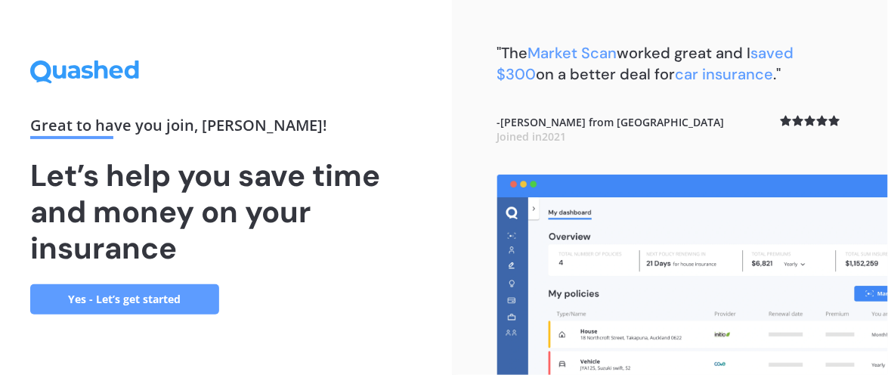
click at [149, 296] on link "Yes - Let’s get started" at bounding box center [124, 299] width 189 height 30
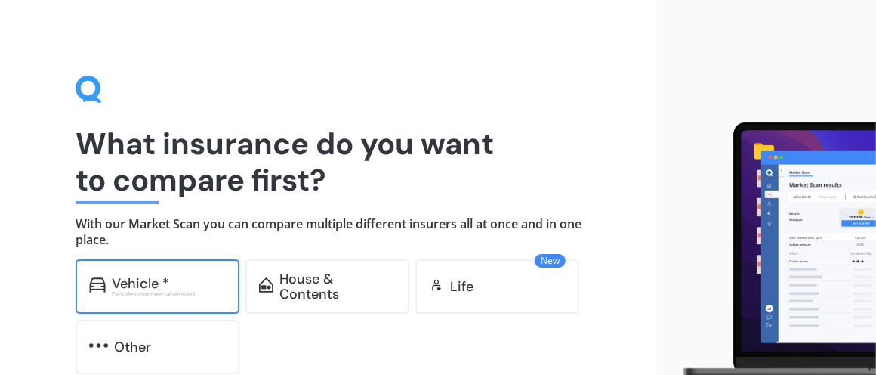
click at [146, 287] on div "Vehicle *" at bounding box center [140, 283] width 57 height 15
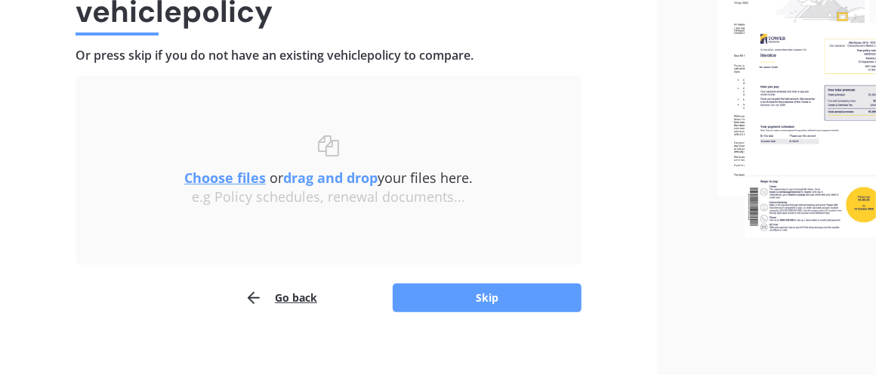
scroll to position [181, 0]
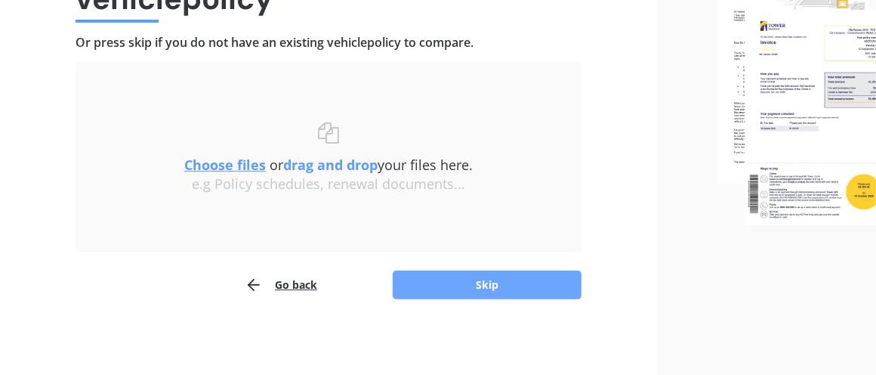
click at [545, 286] on button "Skip" at bounding box center [487, 284] width 189 height 29
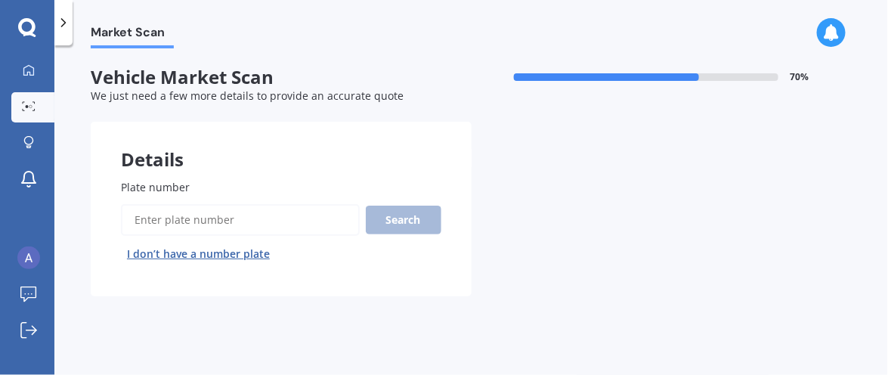
click at [235, 220] on input "Plate number" at bounding box center [240, 220] width 239 height 32
type input "PSE627"
click at [398, 219] on button "Search" at bounding box center [404, 220] width 76 height 29
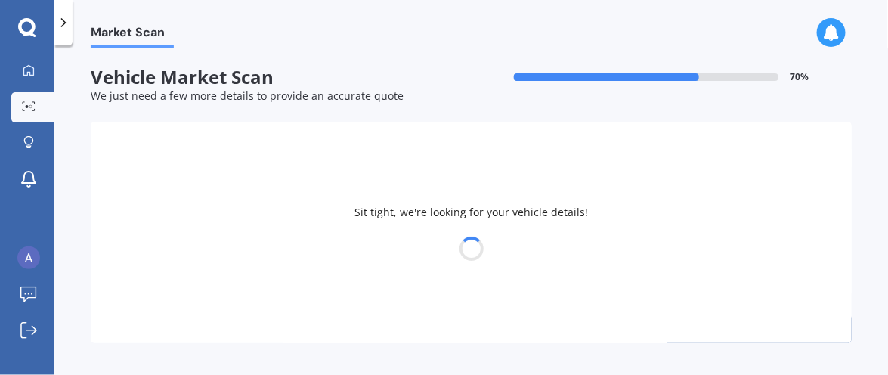
select select "HAVAL"
select select "H6"
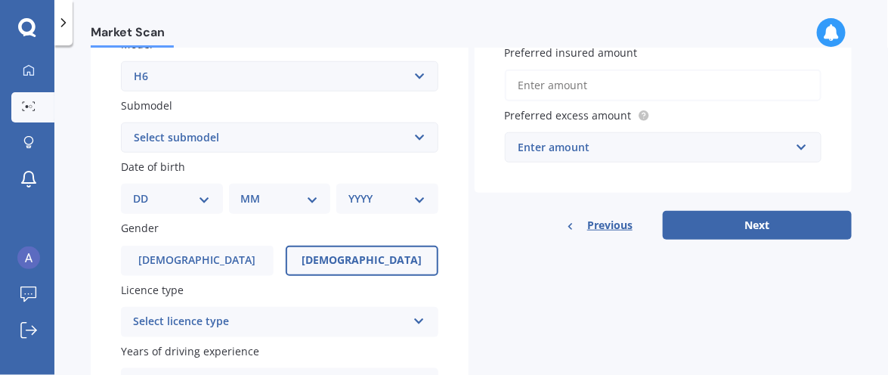
scroll to position [377, 0]
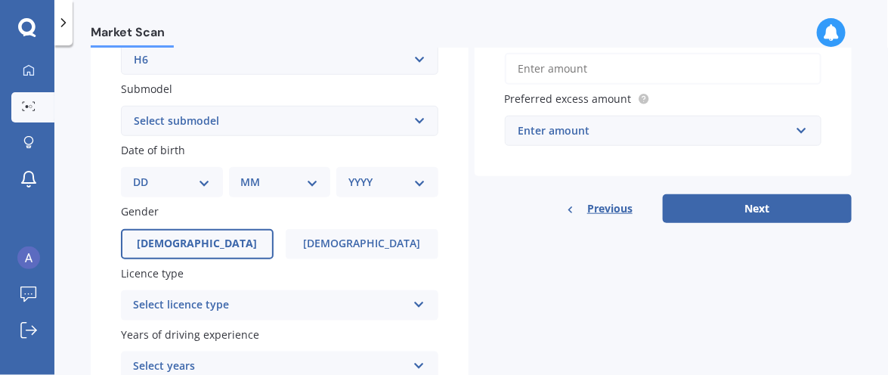
drag, startPoint x: 361, startPoint y: 239, endPoint x: 243, endPoint y: 252, distance: 118.6
click at [360, 240] on span "[DEMOGRAPHIC_DATA]" at bounding box center [361, 243] width 117 height 13
click at [0, 0] on input "[DEMOGRAPHIC_DATA]" at bounding box center [0, 0] width 0 height 0
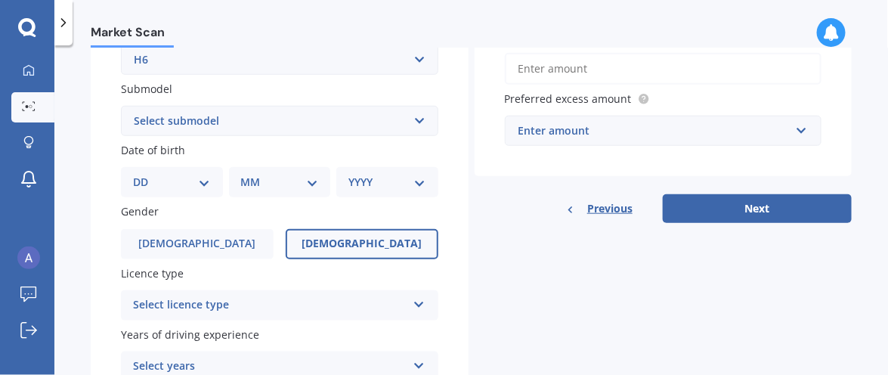
click at [202, 180] on select "DD 01 02 03 04 05 06 07 08 09 10 11 12 13 14 15 16 17 18 19 20 21 22 23 24 25 2…" at bounding box center [172, 182] width 78 height 17
select select "15"
click at [144, 174] on select "DD 01 02 03 04 05 06 07 08 09 10 11 12 13 14 15 16 17 18 19 20 21 22 23 24 25 2…" at bounding box center [172, 182] width 78 height 17
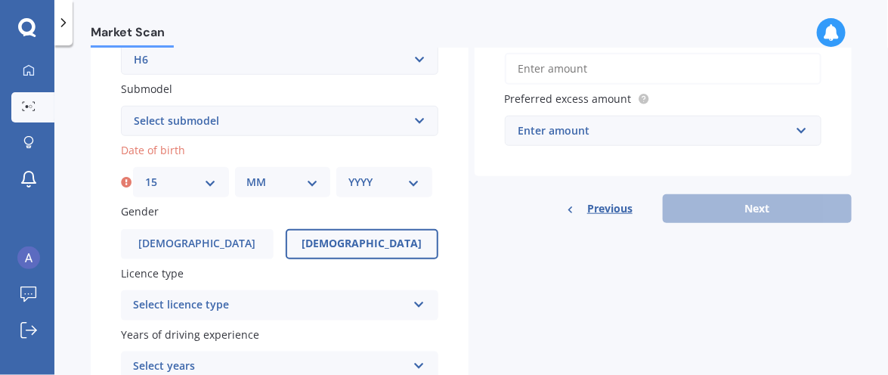
click at [308, 179] on select "MM 01 02 03 04 05 06 07 08 09 10 11 12" at bounding box center [283, 182] width 72 height 17
select select "02"
click at [247, 174] on select "MM 01 02 03 04 05 06 07 08 09 10 11 12" at bounding box center [283, 182] width 72 height 17
click at [406, 182] on select "YYYY 2025 2024 2023 2022 2021 2020 2019 2018 2017 2016 2015 2014 2013 2012 2011…" at bounding box center [384, 182] width 72 height 17
select select "1950"
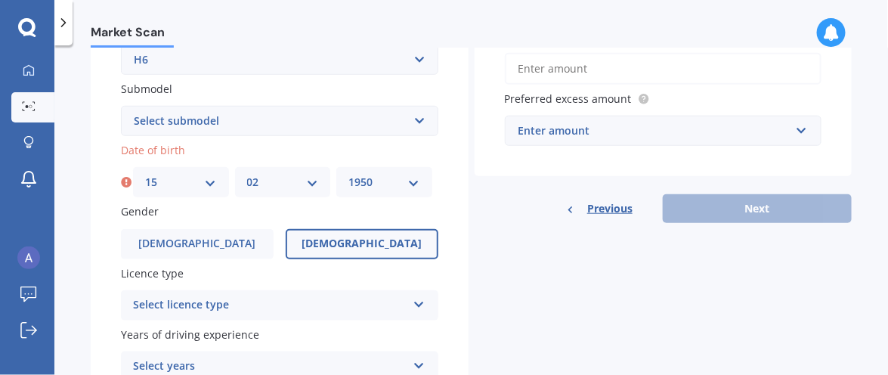
click at [348, 174] on select "YYYY 2025 2024 2023 2022 2021 2020 2019 2018 2017 2016 2015 2014 2013 2012 2011…" at bounding box center [384, 182] width 72 height 17
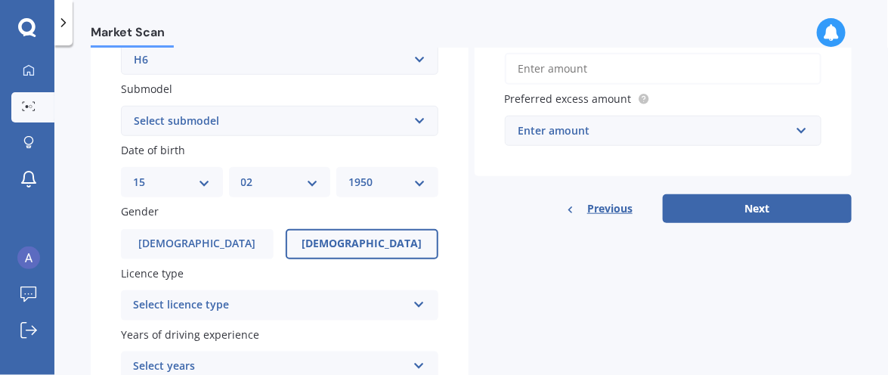
click at [626, 131] on div "Enter amount" at bounding box center [654, 130] width 272 height 17
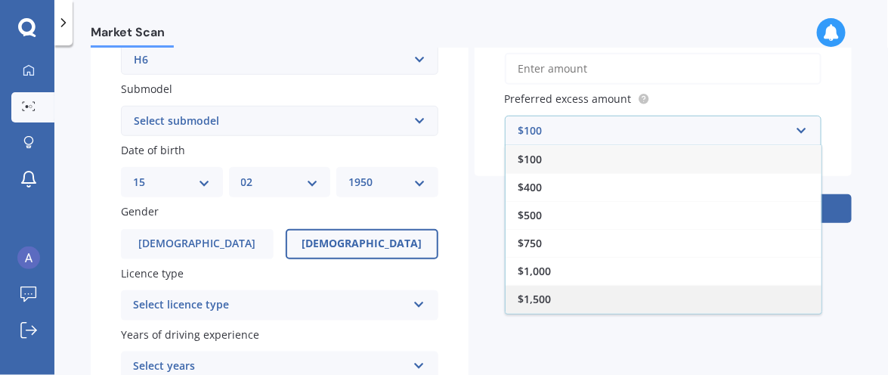
click at [540, 294] on span "$1,500" at bounding box center [534, 299] width 33 height 14
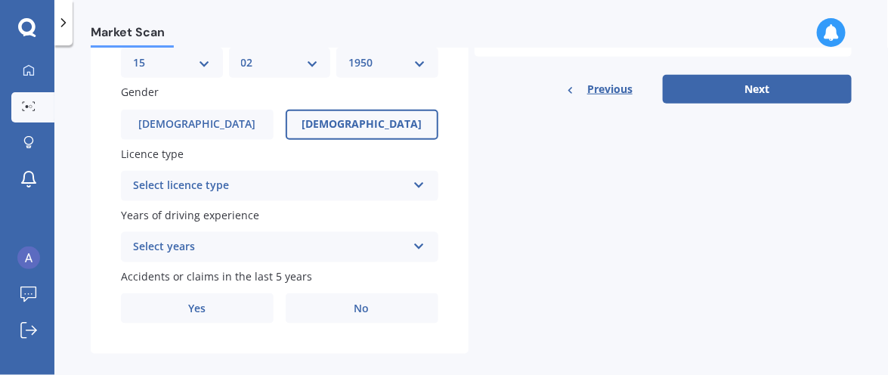
scroll to position [503, 0]
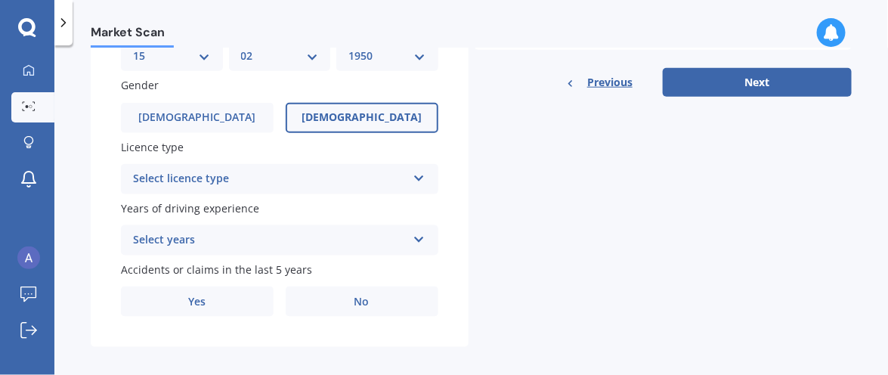
click at [413, 174] on icon at bounding box center [419, 175] width 13 height 11
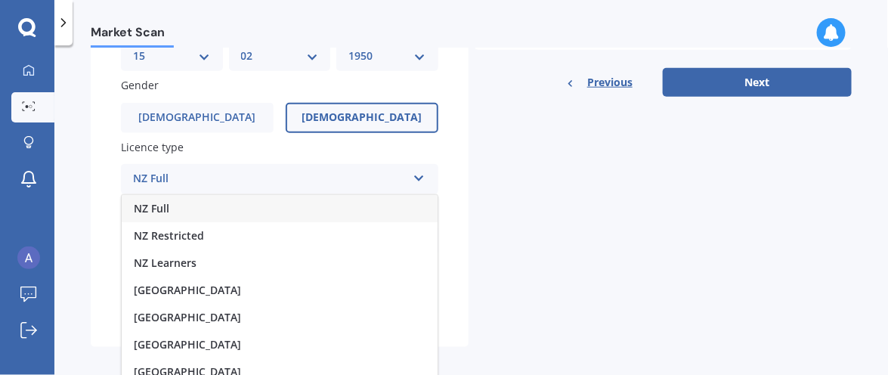
click at [168, 204] on span "NZ Full" at bounding box center [152, 208] width 36 height 14
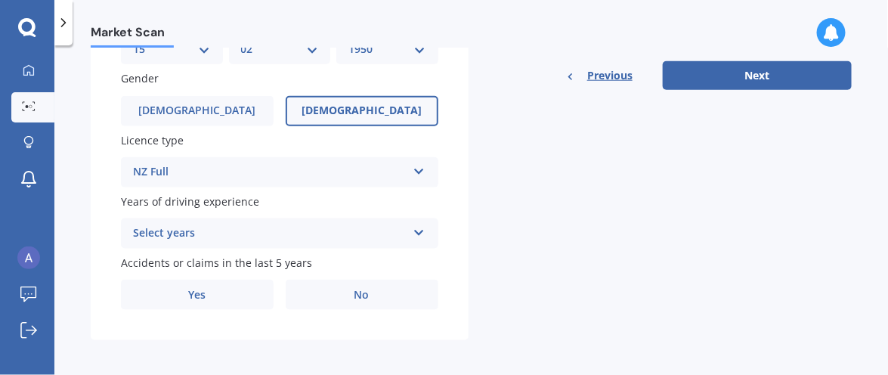
scroll to position [512, 0]
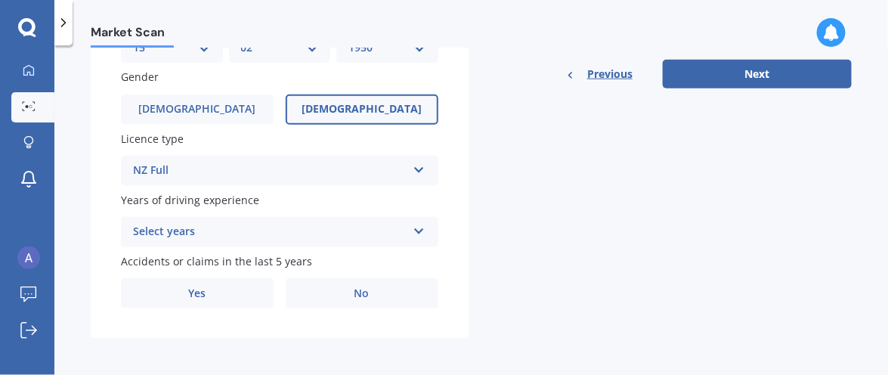
click at [414, 225] on icon at bounding box center [419, 228] width 13 height 11
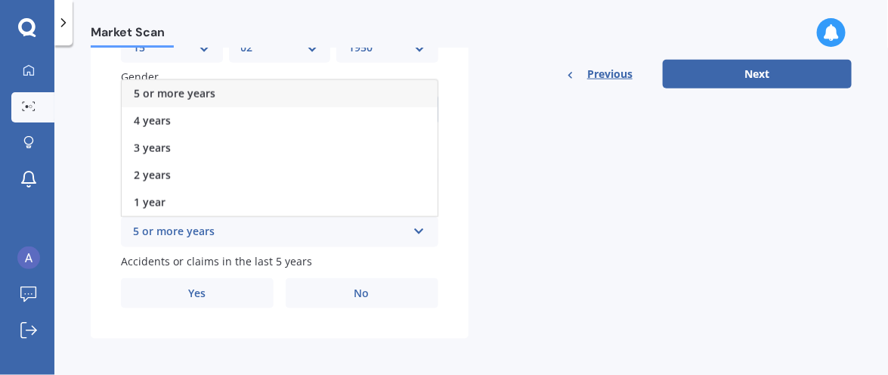
click at [414, 228] on icon at bounding box center [419, 228] width 13 height 11
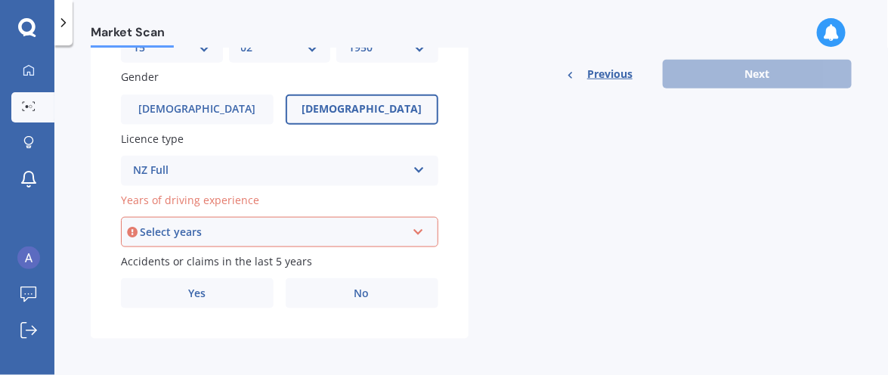
click at [413, 230] on icon at bounding box center [418, 229] width 13 height 11
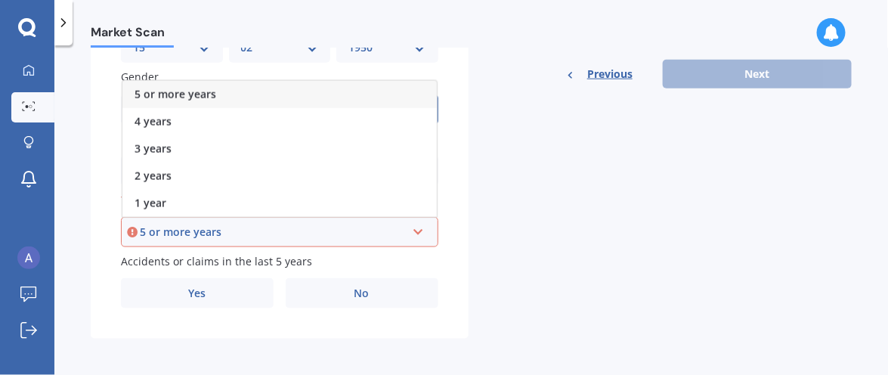
click at [169, 230] on div "5 or more years" at bounding box center [273, 232] width 266 height 17
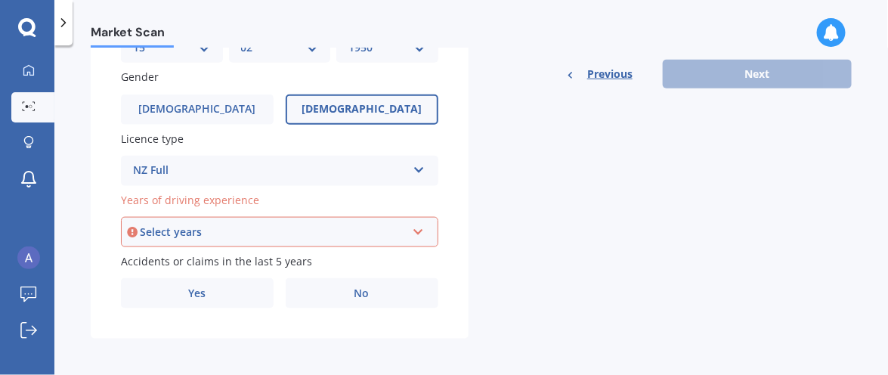
click at [204, 225] on div "Select years" at bounding box center [273, 232] width 266 height 17
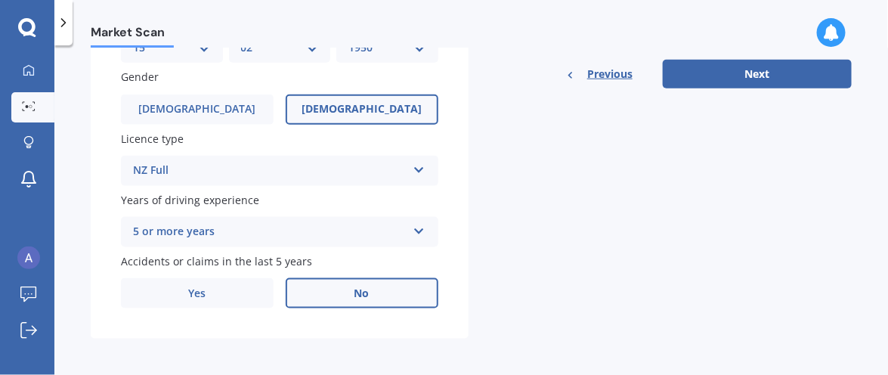
click at [355, 292] on span "No" at bounding box center [361, 293] width 15 height 13
click at [0, 0] on input "No" at bounding box center [0, 0] width 0 height 0
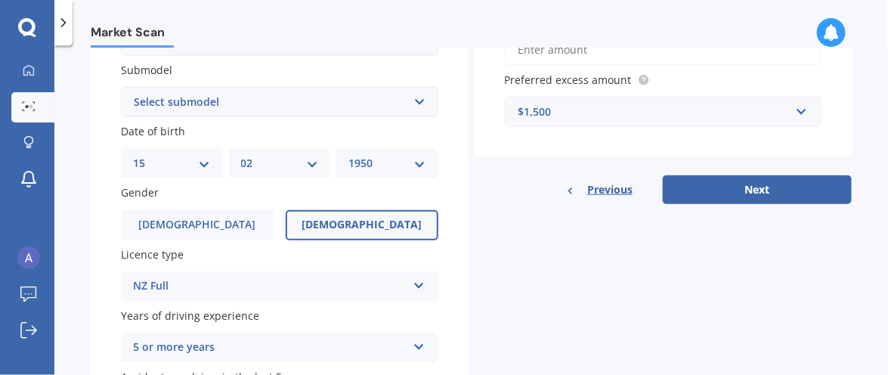
scroll to position [385, 0]
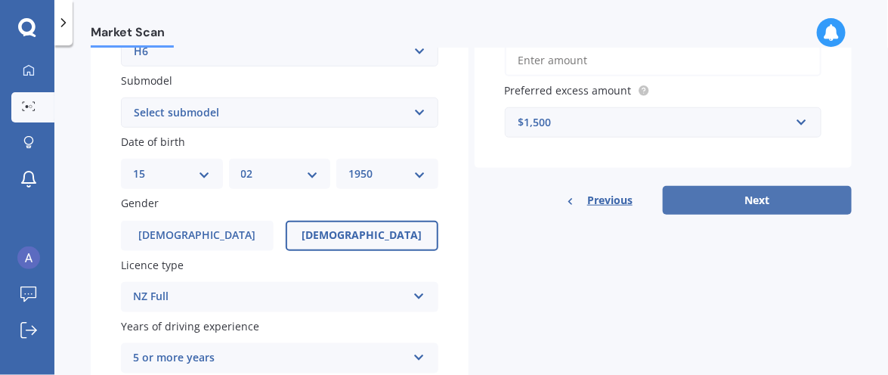
click at [750, 196] on button "Next" at bounding box center [757, 200] width 189 height 29
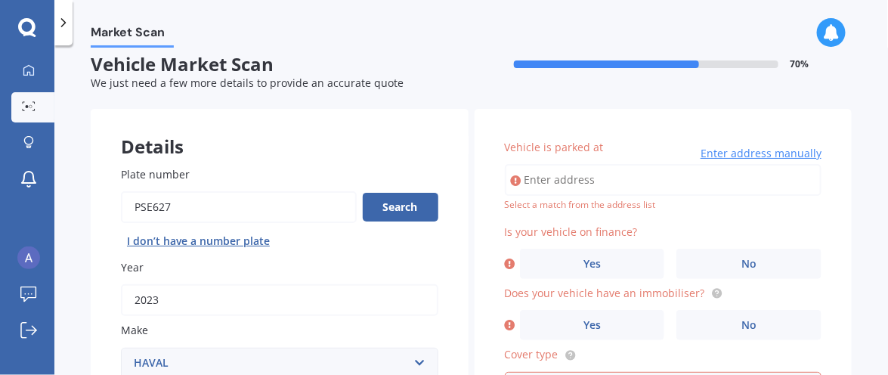
scroll to position [0, 0]
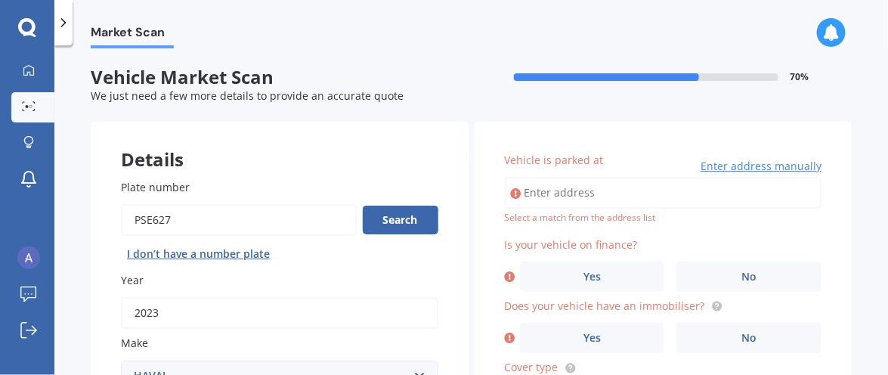
click at [749, 168] on span "Enter address manually" at bounding box center [760, 166] width 121 height 15
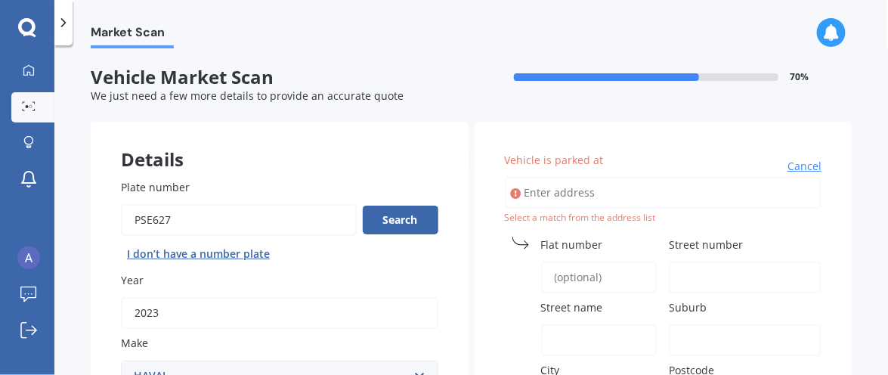
click at [591, 242] on span "Flat number" at bounding box center [572, 244] width 62 height 14
click at [591, 261] on input "Flat number" at bounding box center [599, 277] width 116 height 32
click at [703, 240] on span "Street number" at bounding box center [706, 244] width 74 height 14
click at [703, 261] on input "Street number" at bounding box center [745, 277] width 153 height 32
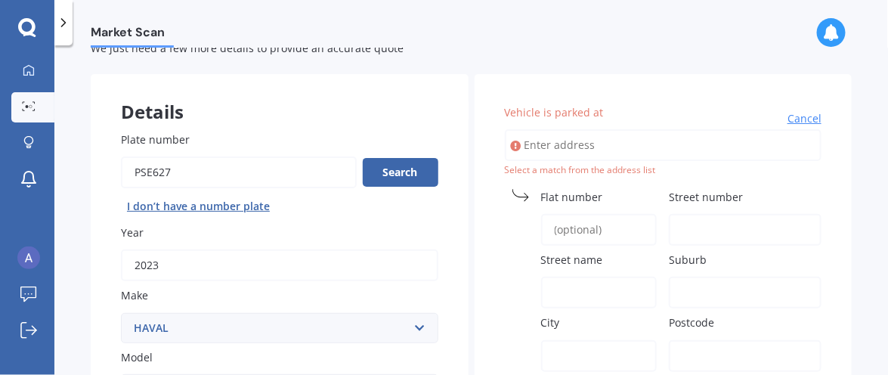
scroll to position [50, 0]
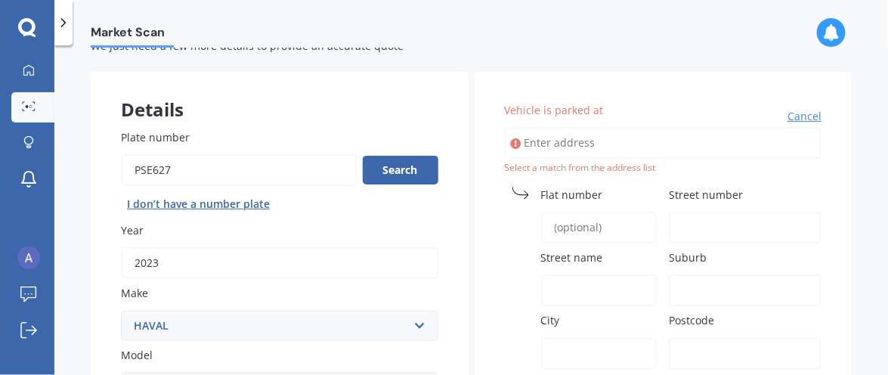
click at [617, 253] on label "Street name" at bounding box center [596, 257] width 110 height 16
click at [617, 274] on input "Street name" at bounding box center [599, 290] width 116 height 32
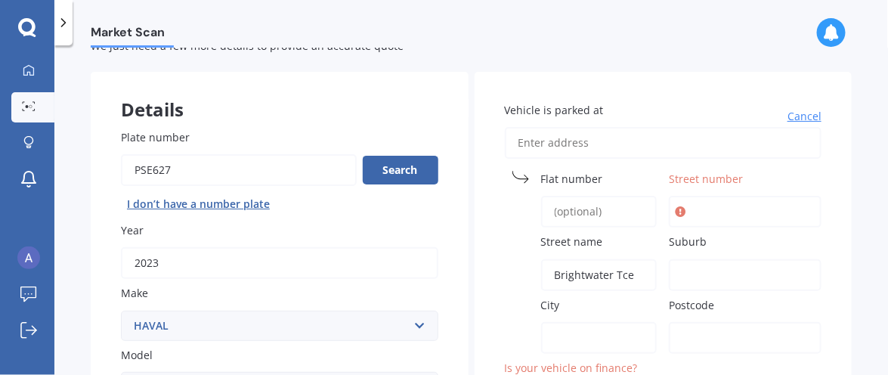
type input "Brightwater Tce"
drag, startPoint x: 682, startPoint y: 267, endPoint x: 839, endPoint y: 304, distance: 161.5
click at [693, 269] on input "Suburb" at bounding box center [745, 275] width 153 height 32
type input "Terrace End"
click at [572, 302] on label "City" at bounding box center [596, 305] width 110 height 16
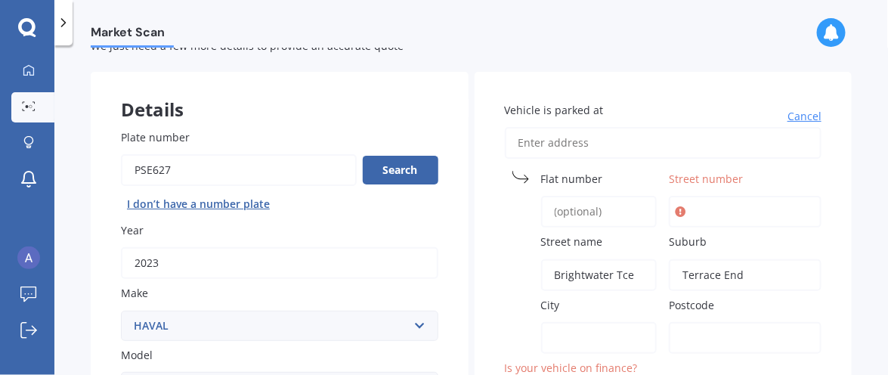
click at [572, 322] on input "City" at bounding box center [599, 338] width 116 height 32
click at [568, 297] on label "City" at bounding box center [596, 305] width 110 height 16
click at [568, 322] on input "City" at bounding box center [599, 338] width 116 height 32
type input "[GEOGRAPHIC_DATA]"
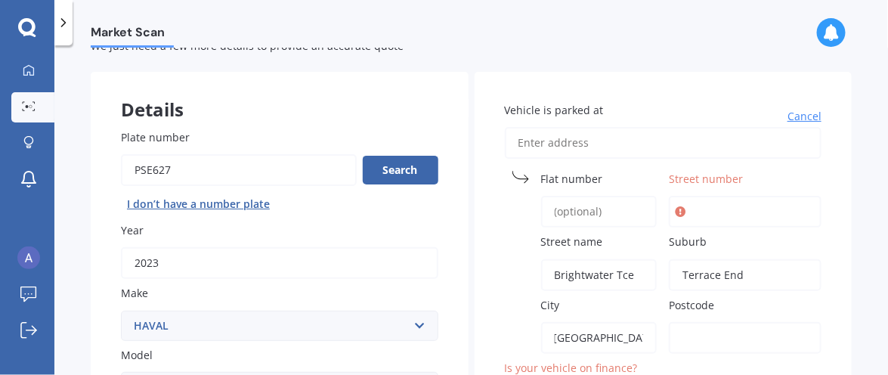
drag, startPoint x: 747, startPoint y: 298, endPoint x: 731, endPoint y: 342, distance: 46.2
click at [746, 302] on label "Postcode" at bounding box center [742, 305] width 147 height 16
click at [746, 322] on input "Postcode" at bounding box center [745, 338] width 153 height 32
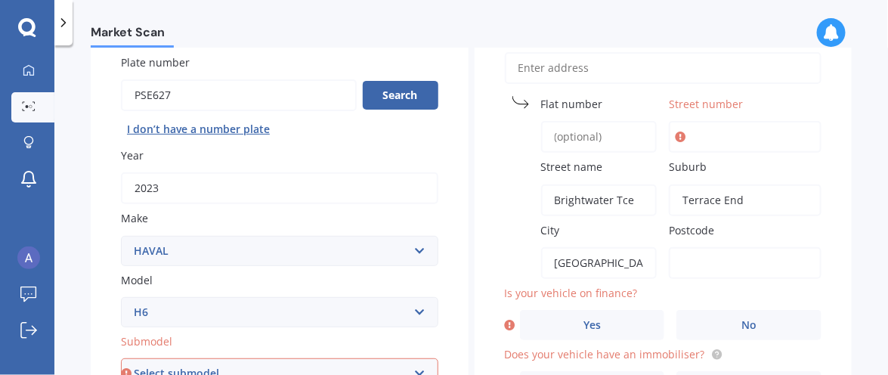
scroll to position [125, 0]
click at [693, 128] on input "Street number" at bounding box center [745, 136] width 153 height 32
type input "86"
click at [710, 248] on input "Postcode" at bounding box center [745, 262] width 153 height 32
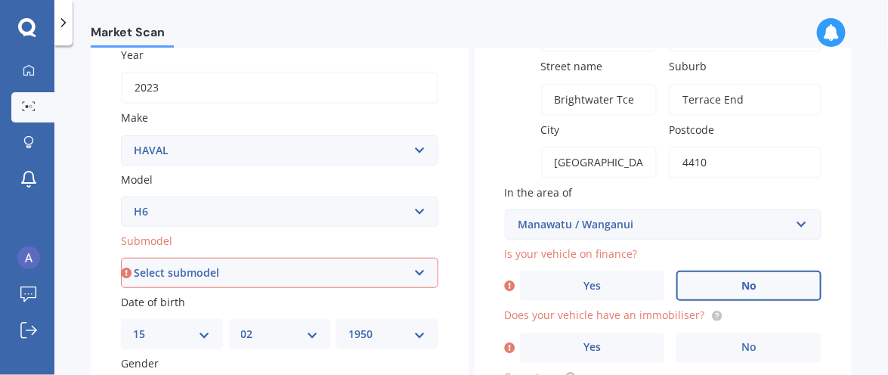
scroll to position [226, 0]
type input "4410"
drag, startPoint x: 740, startPoint y: 274, endPoint x: 734, endPoint y: 283, distance: 10.5
click at [740, 274] on label "No" at bounding box center [748, 285] width 145 height 30
click at [0, 0] on input "No" at bounding box center [0, 0] width 0 height 0
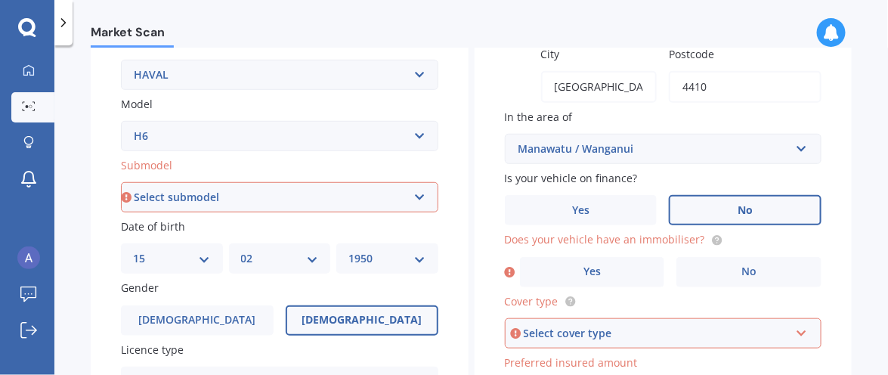
scroll to position [302, 0]
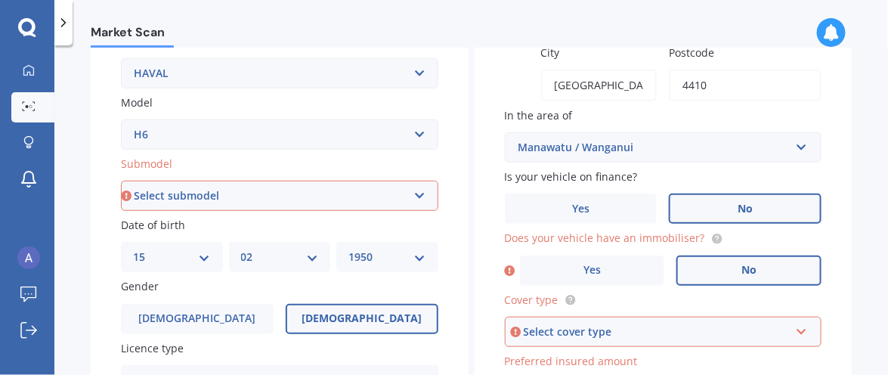
click at [782, 261] on label "No" at bounding box center [748, 270] width 145 height 30
click at [0, 0] on input "No" at bounding box center [0, 0] width 0 height 0
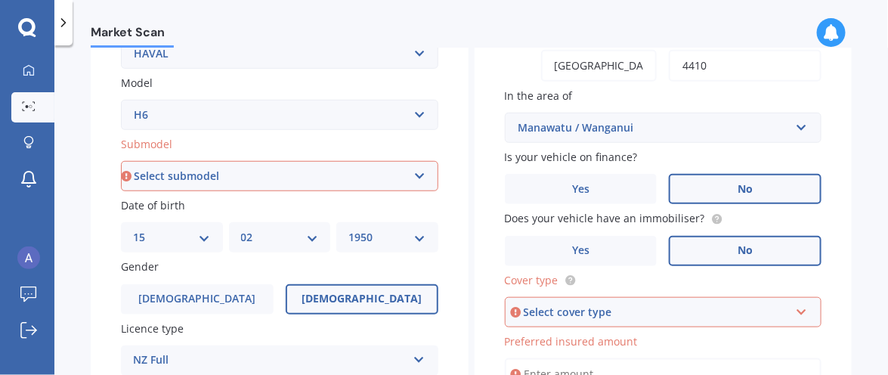
scroll to position [377, 0]
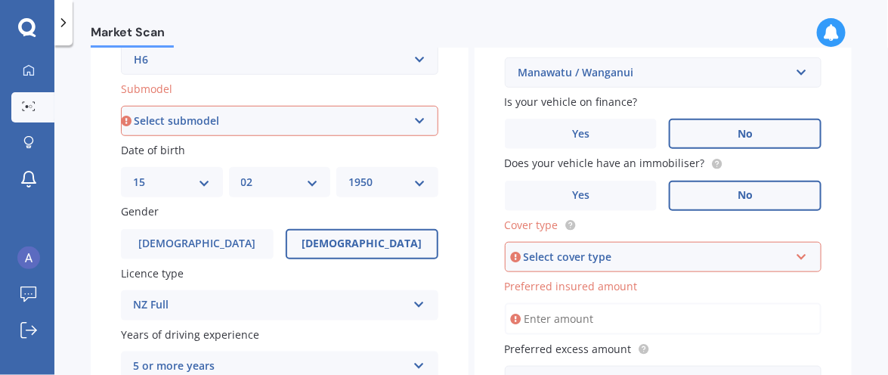
click at [795, 252] on icon at bounding box center [801, 254] width 13 height 11
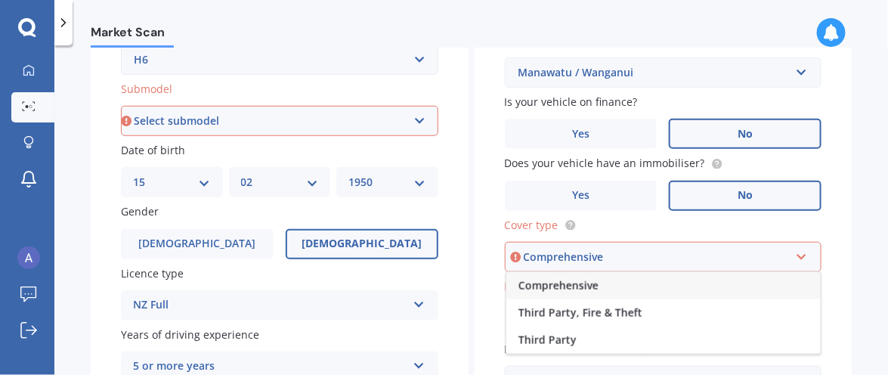
click at [565, 280] on span "Comprehensive" at bounding box center [558, 285] width 80 height 14
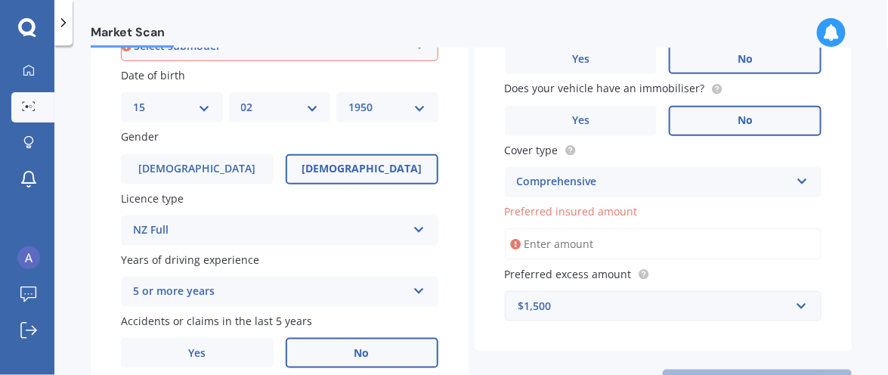
scroll to position [453, 0]
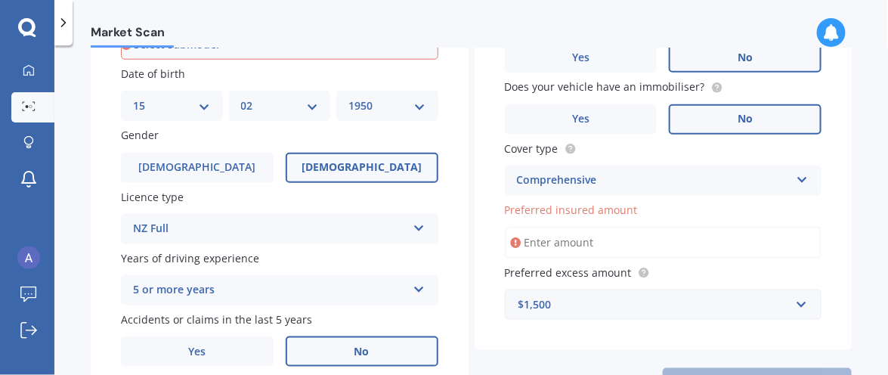
drag, startPoint x: 602, startPoint y: 240, endPoint x: 632, endPoint y: 240, distance: 29.5
click at [604, 240] on input "Preferred insured amount" at bounding box center [663, 243] width 317 height 32
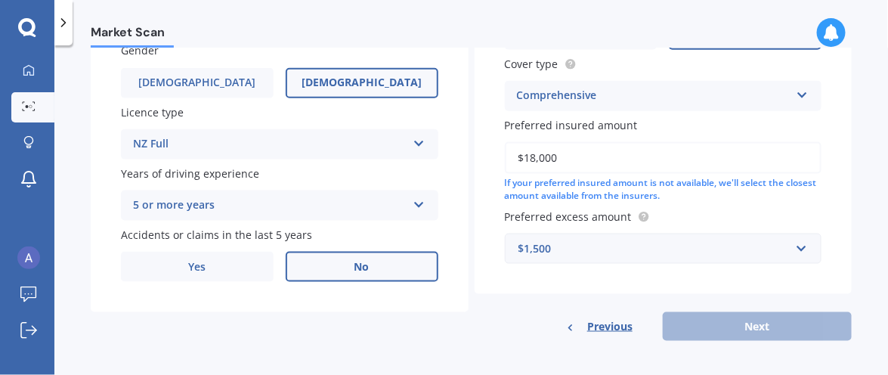
scroll to position [539, 0]
type input "$18,000"
click at [565, 240] on div "$1,500" at bounding box center [654, 248] width 272 height 17
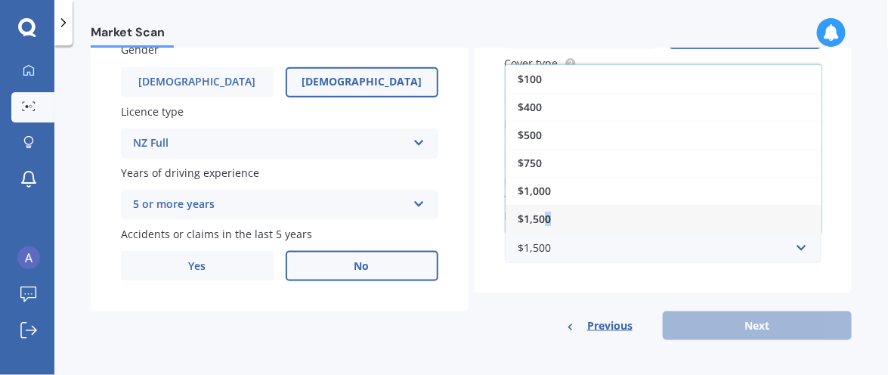
click at [543, 212] on span "$1,500" at bounding box center [534, 219] width 33 height 14
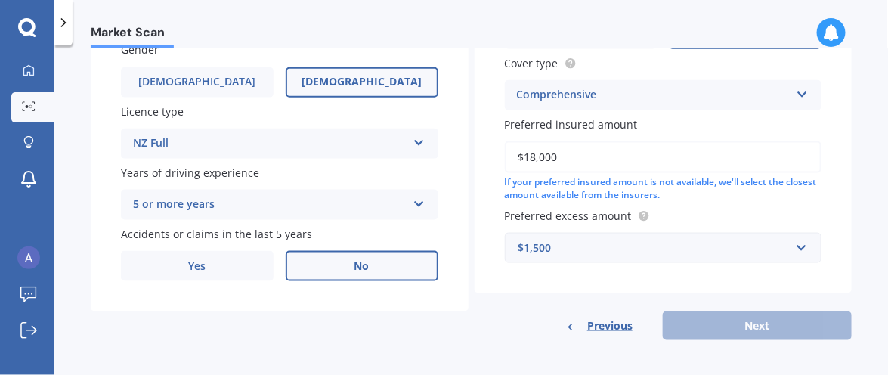
click at [769, 317] on div "Previous Next" at bounding box center [663, 325] width 378 height 29
click at [618, 321] on span "Previous" at bounding box center [609, 325] width 45 height 23
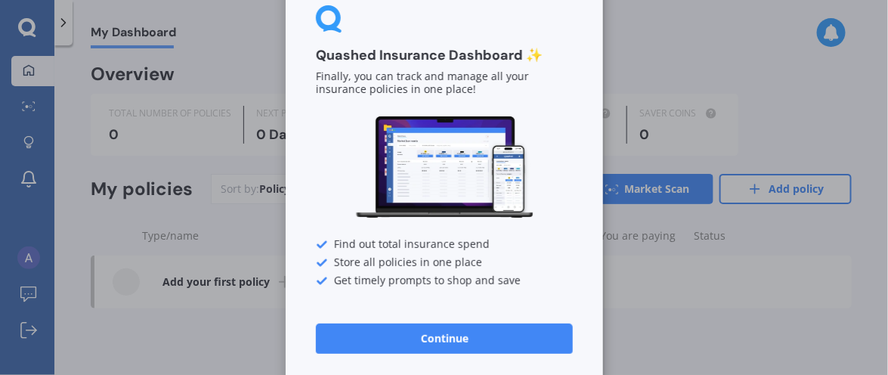
scroll to position [55, 0]
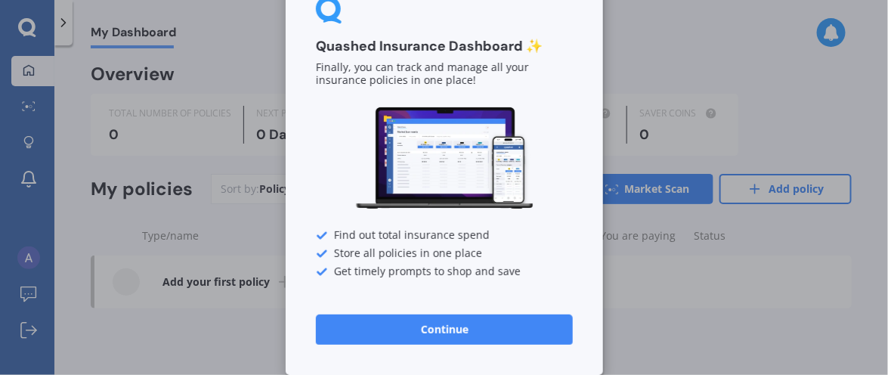
click at [533, 328] on button "Continue" at bounding box center [444, 329] width 257 height 30
